Goal: Check status

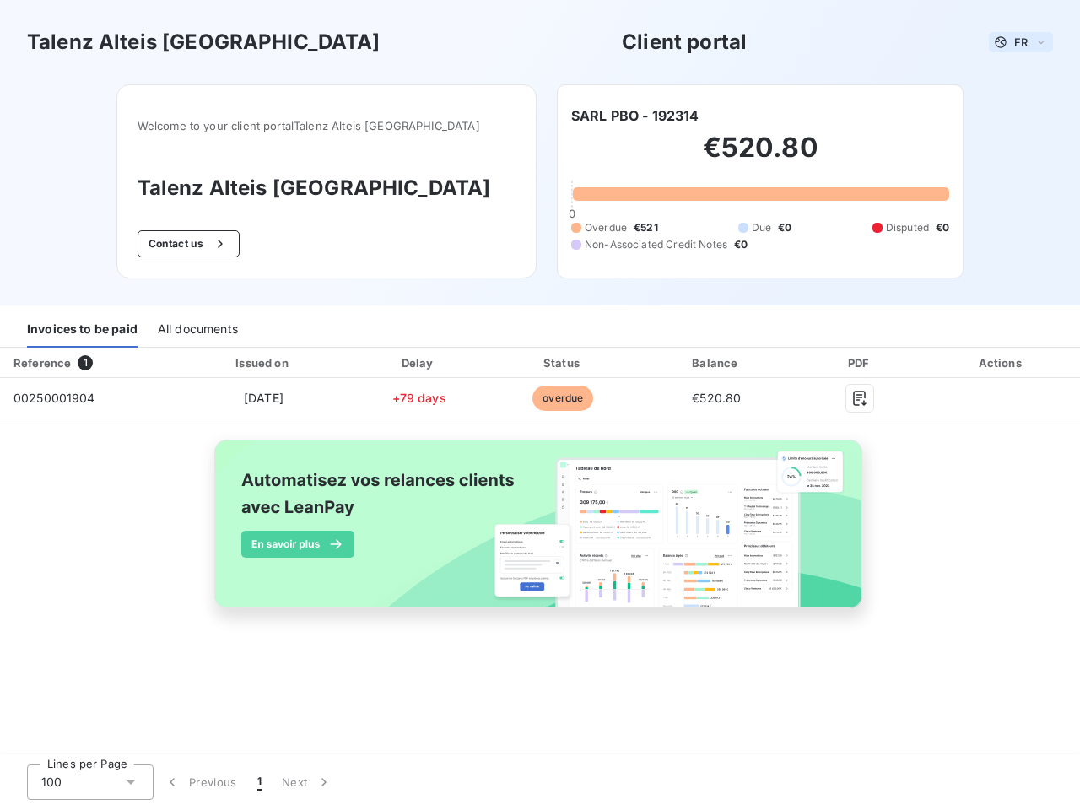
click at [1021, 42] on span "FR" at bounding box center [1020, 41] width 13 height 13
click at [225, 244] on button "Contact us" at bounding box center [188, 243] width 102 height 27
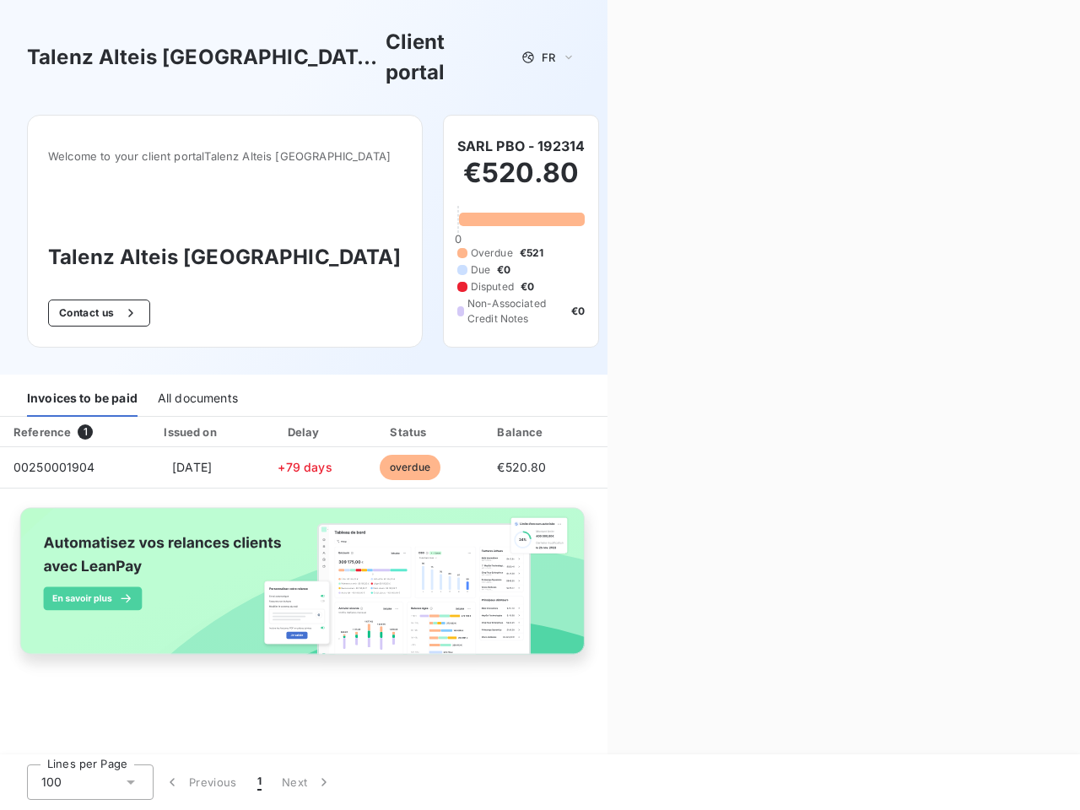
click at [634, 116] on div "Contact us Fill out the form below, and a member of our team will get back to y…" at bounding box center [843, 405] width 472 height 810
click at [82, 381] on div "Invoices to be paid" at bounding box center [82, 398] width 110 height 35
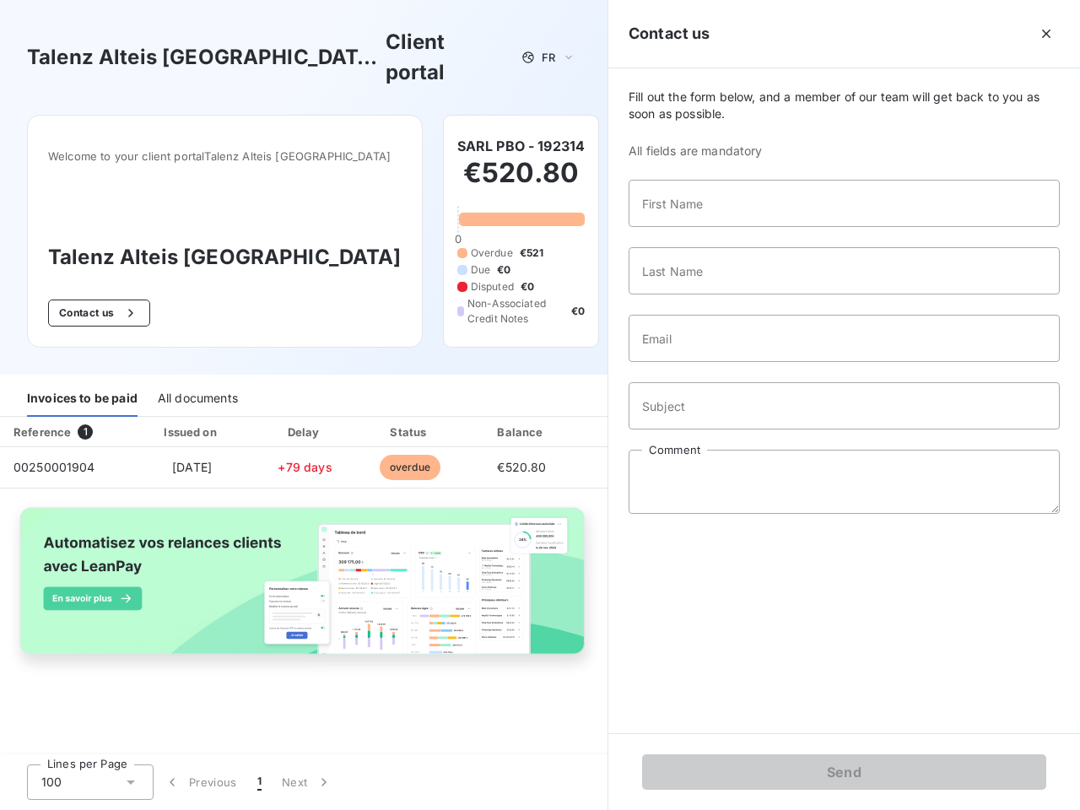
click at [197, 381] on div "All documents" at bounding box center [198, 398] width 80 height 35
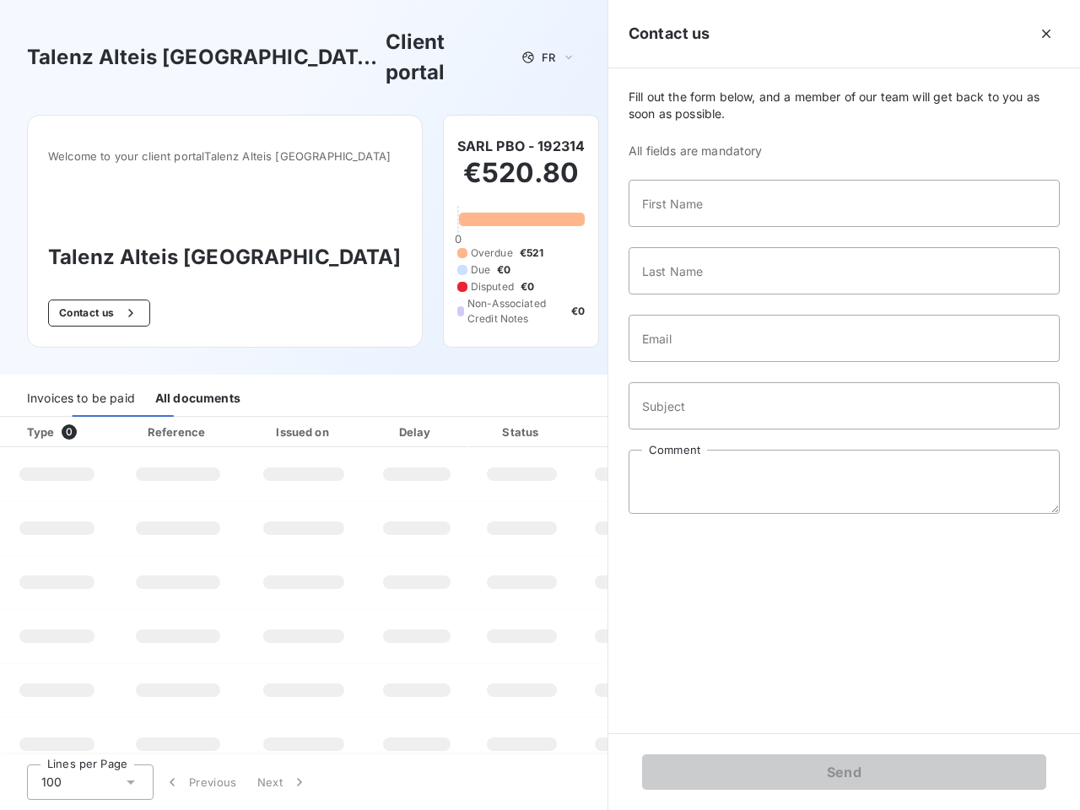
click at [89, 417] on th "Type 0" at bounding box center [57, 432] width 114 height 30
click at [262, 417] on th "Issued on" at bounding box center [303, 432] width 123 height 30
click at [418, 417] on th "Delay" at bounding box center [416, 432] width 103 height 30
click at [563, 417] on th "Status" at bounding box center [521, 432] width 107 height 30
click at [716, 363] on div "Fill out the form below, and a member of our team will get back to you as soon …" at bounding box center [843, 400] width 471 height 665
